Goal: Information Seeking & Learning: Learn about a topic

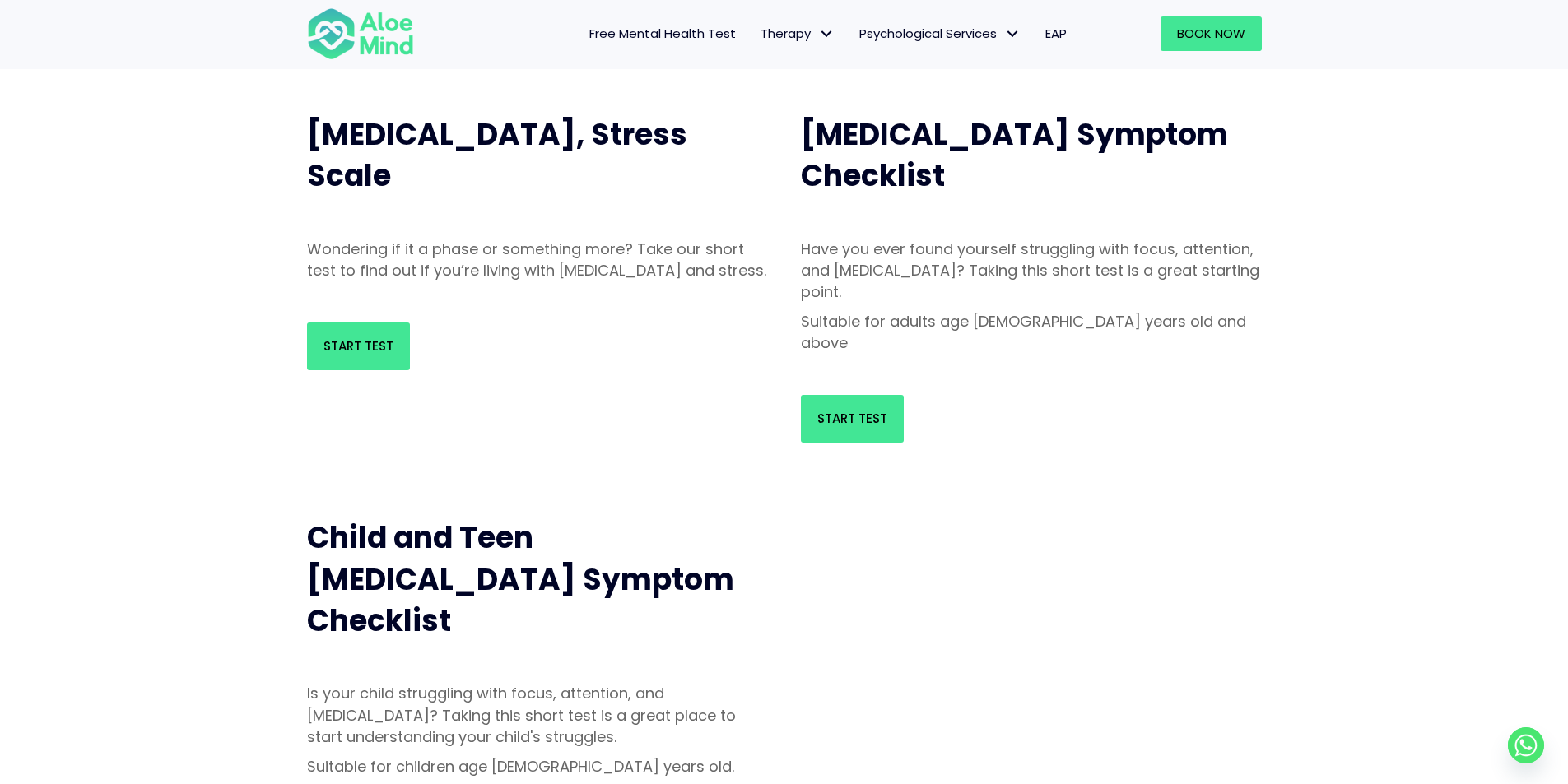
scroll to position [165, 0]
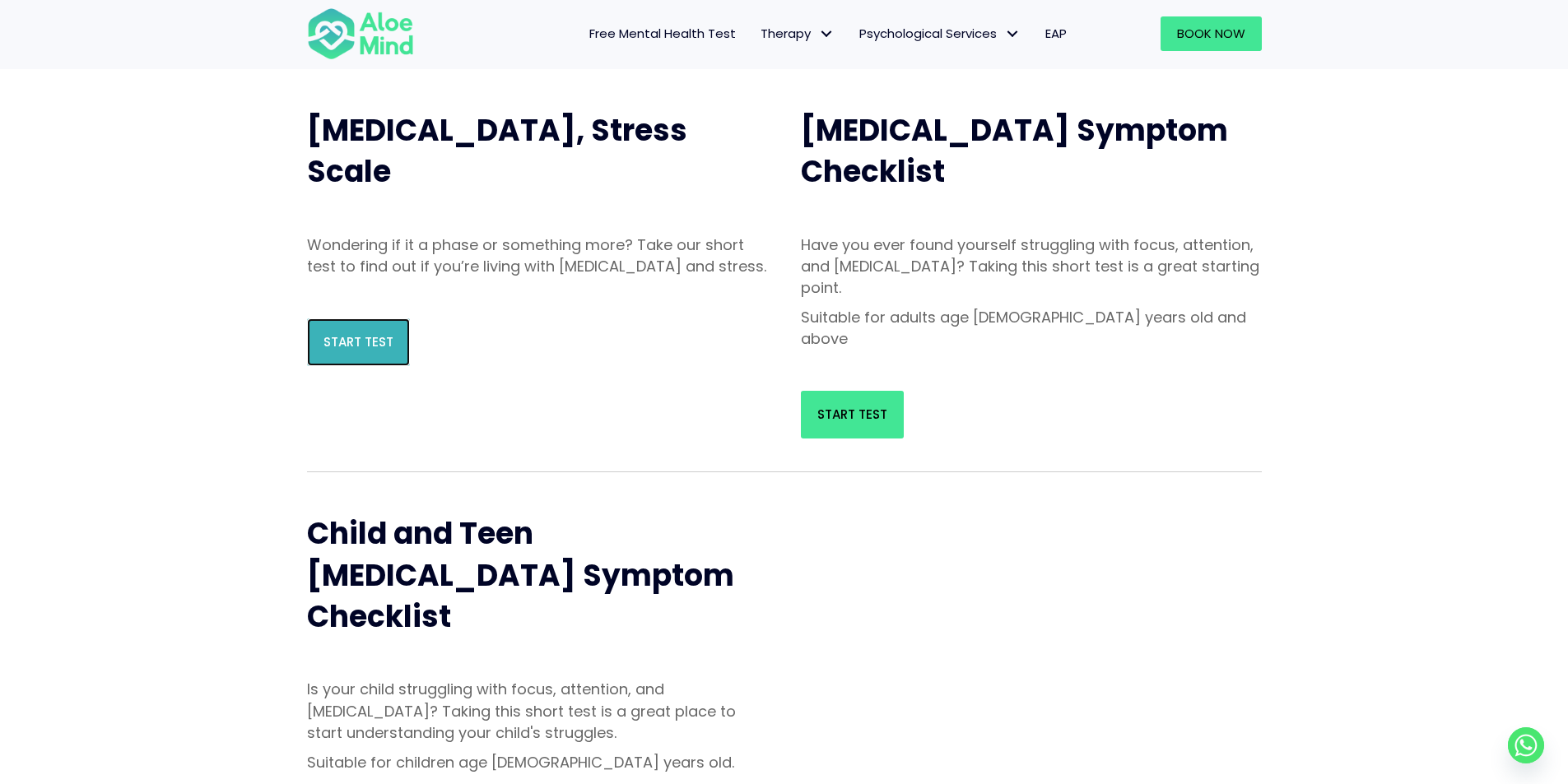
click at [357, 350] on span "Start Test" at bounding box center [357, 342] width 70 height 17
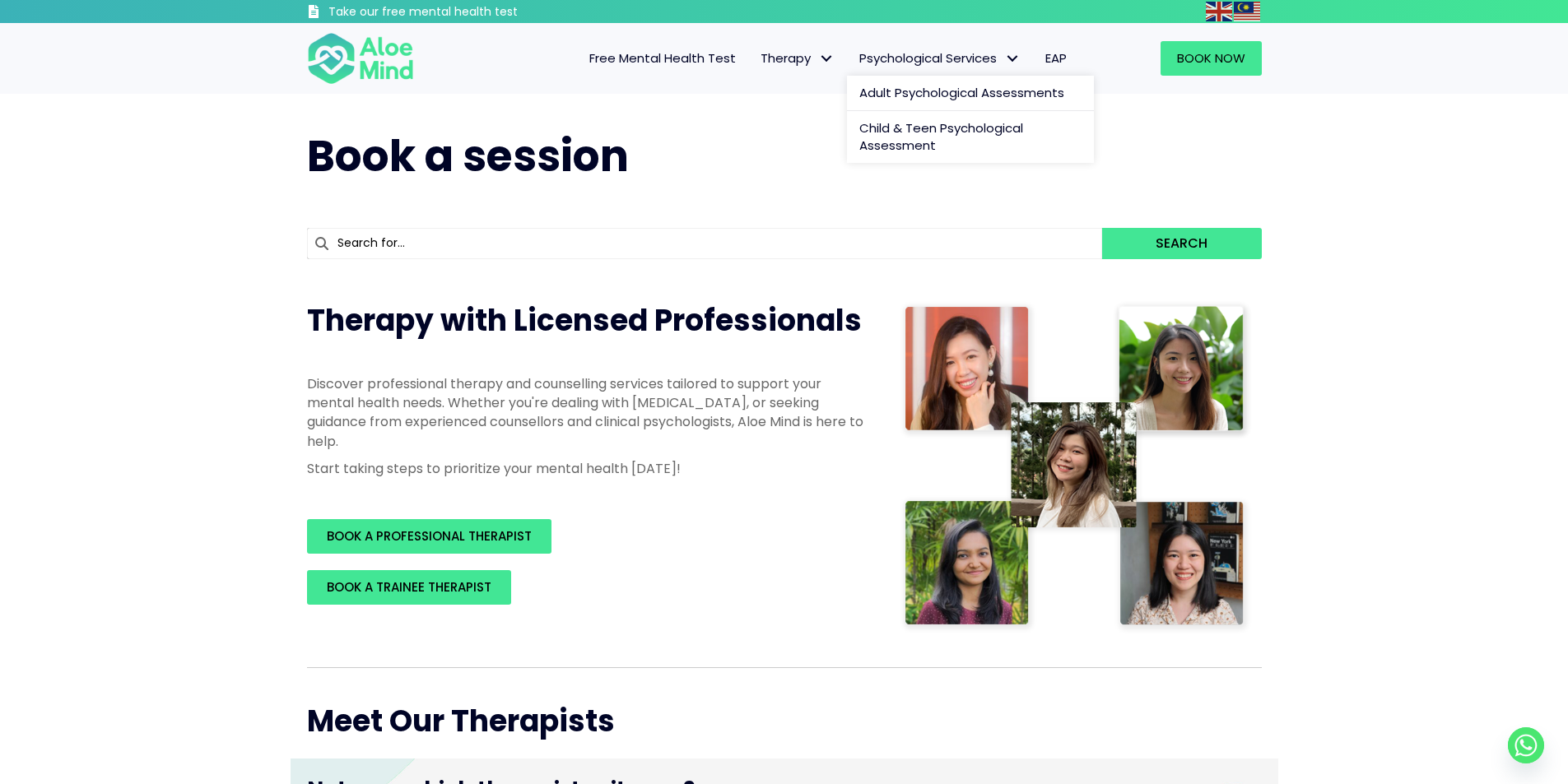
click at [996, 65] on span "Psychological Services" at bounding box center [940, 58] width 162 height 17
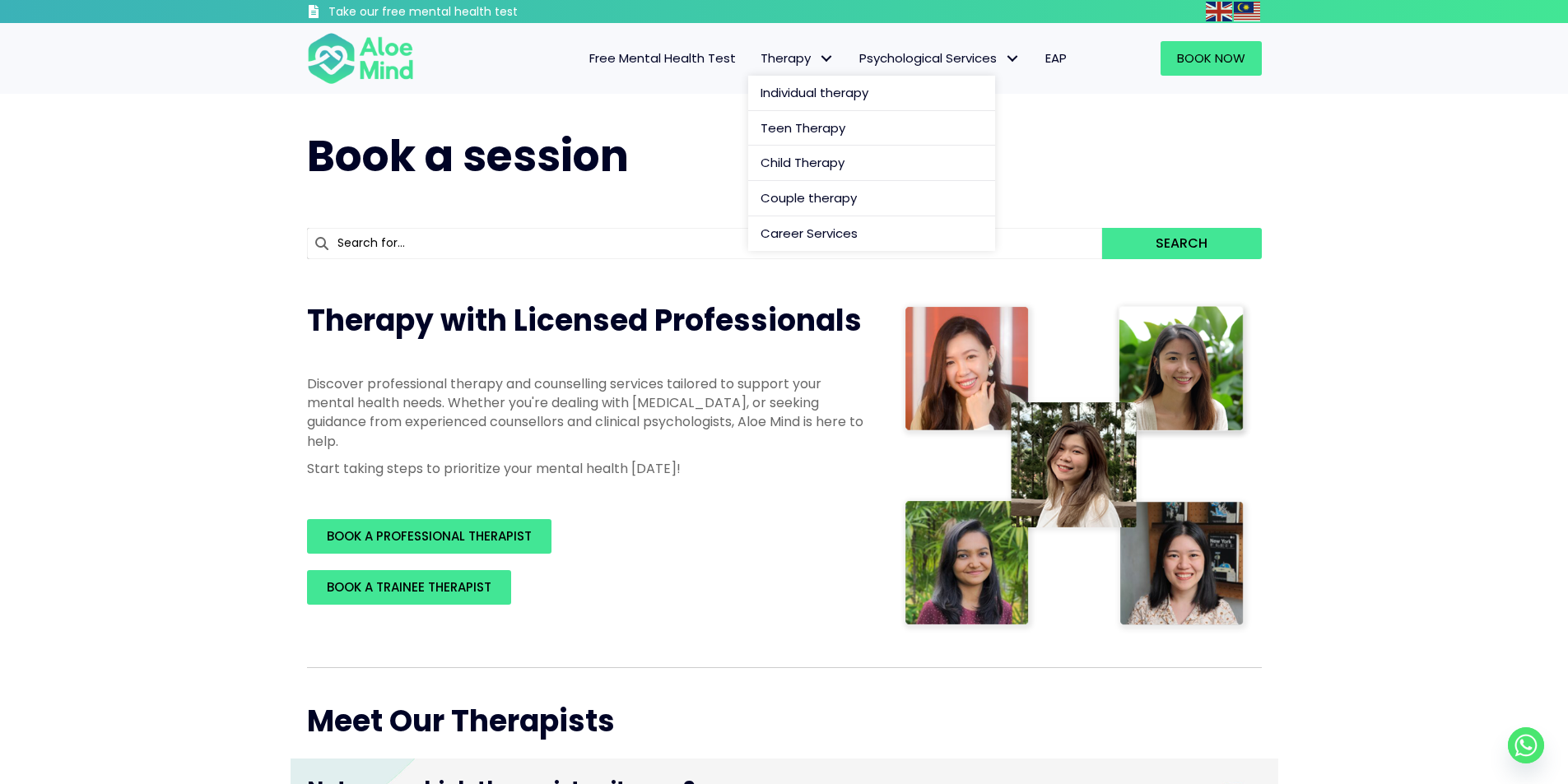
click at [783, 64] on span "Therapy" at bounding box center [797, 58] width 74 height 17
click at [673, 64] on span "Free Mental Health Test" at bounding box center [662, 58] width 147 height 17
